Goal: Task Accomplishment & Management: Manage account settings

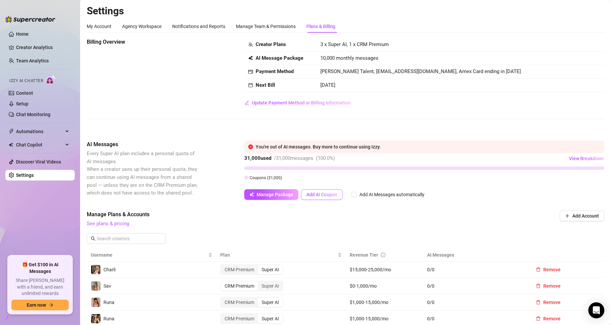
click at [325, 196] on span "Add AI Coupon" at bounding box center [321, 194] width 31 height 5
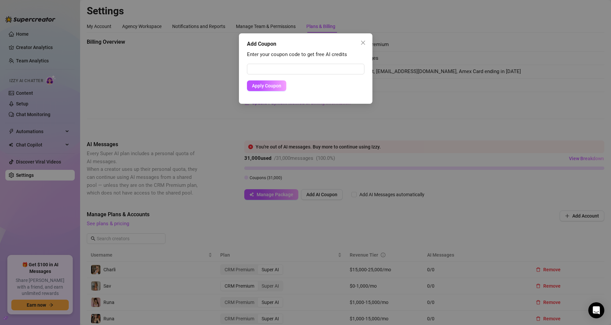
click at [359, 45] on button "Close" at bounding box center [363, 42] width 11 height 11
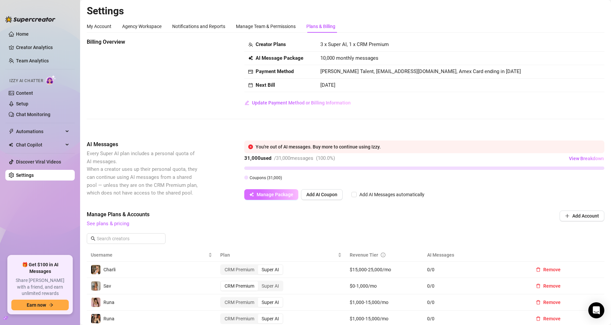
click at [267, 194] on span "Manage Package" at bounding box center [275, 194] width 37 height 5
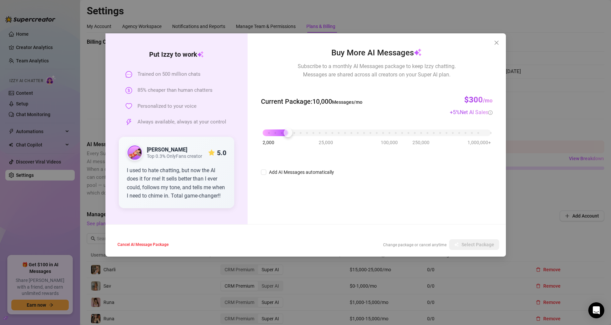
click at [555, 48] on div "Put [PERSON_NAME] to work Trained on 500 million chats 85% cheaper than human c…" at bounding box center [305, 162] width 611 height 325
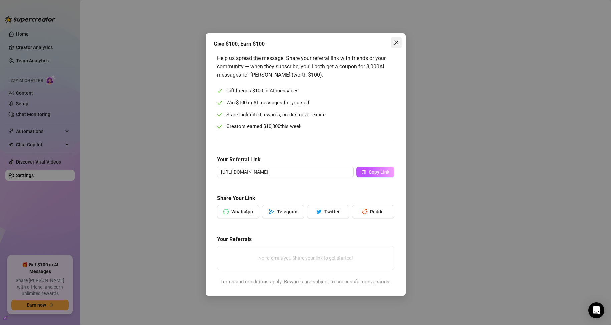
click at [397, 41] on icon "close" at bounding box center [396, 42] width 5 height 5
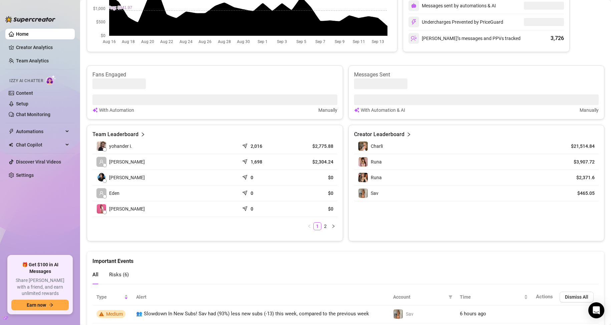
scroll to position [200, 0]
